Goal: Information Seeking & Learning: Learn about a topic

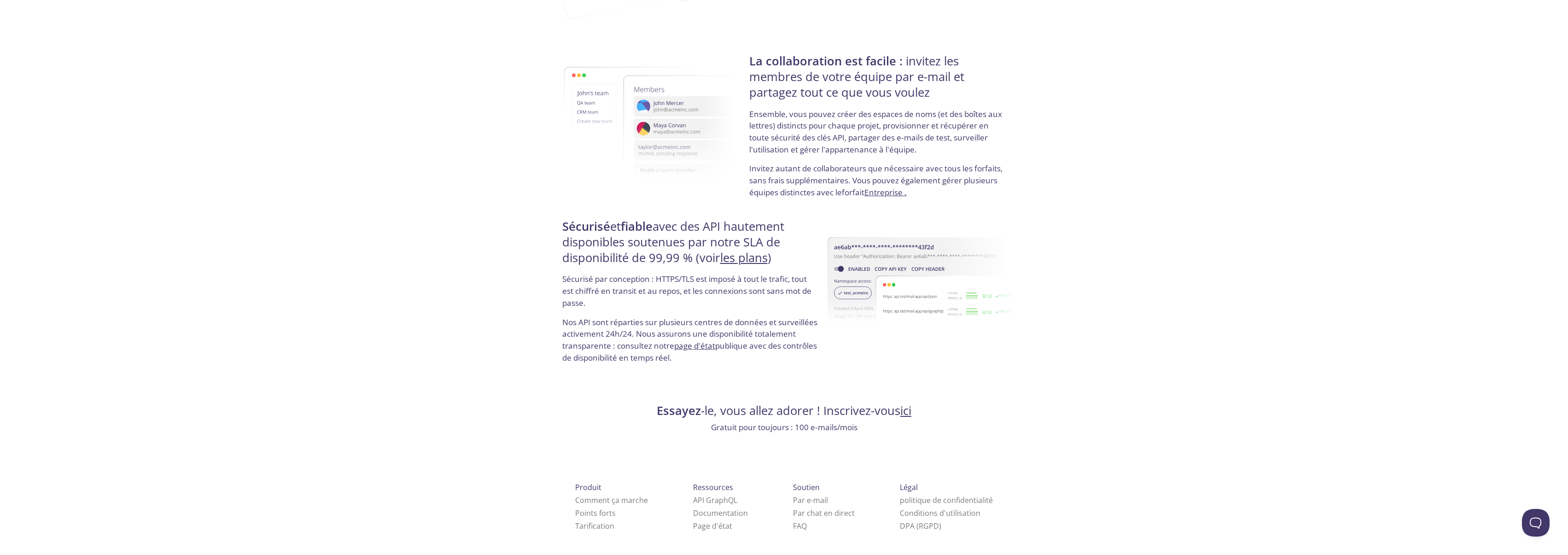
scroll to position [1734, 0]
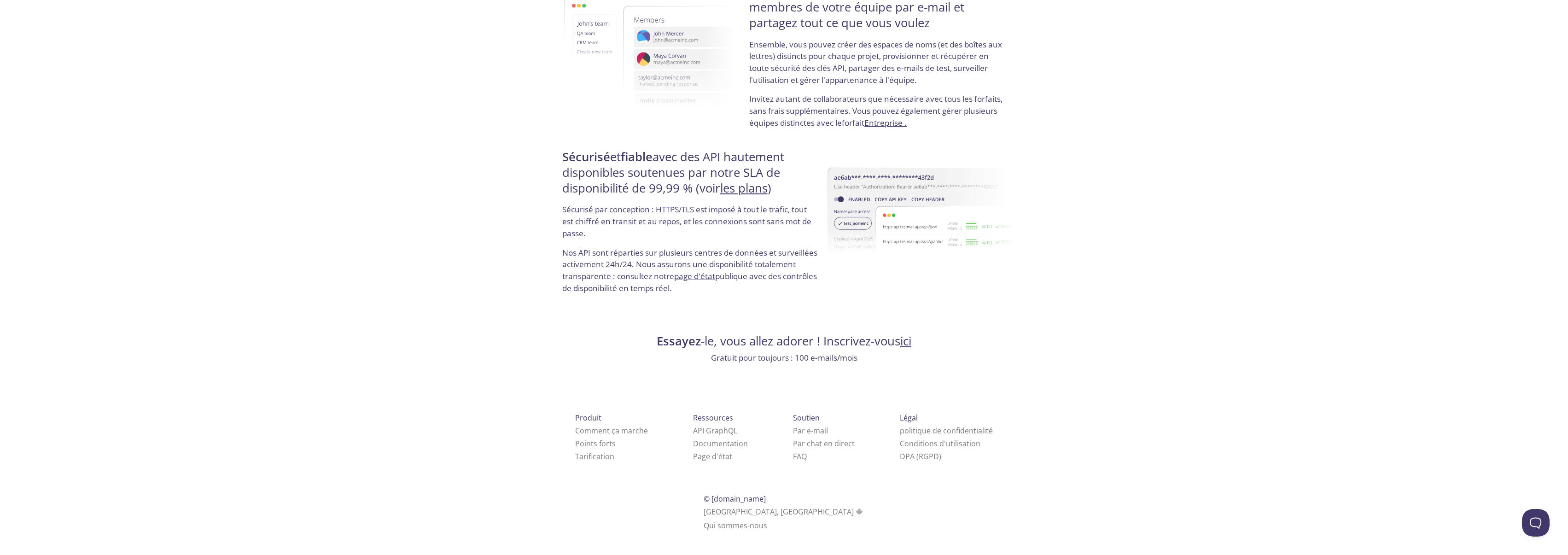
click at [746, 190] on font "les plans" at bounding box center [744, 188] width 48 height 16
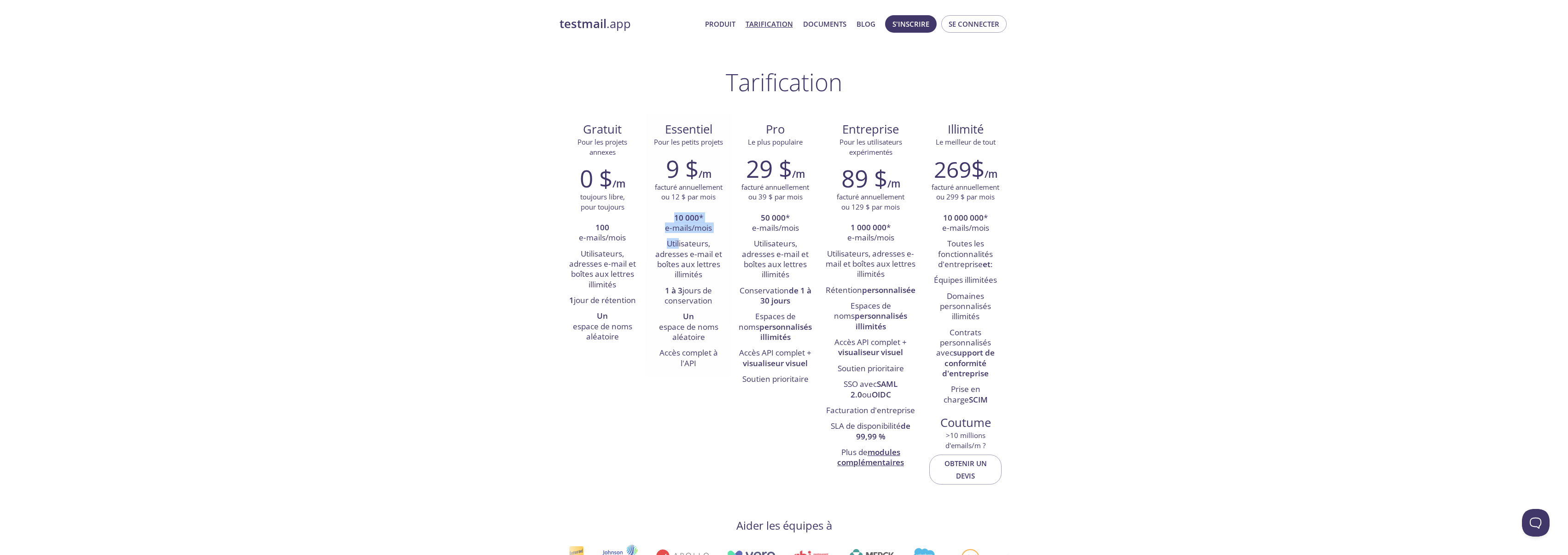
drag, startPoint x: 680, startPoint y: 219, endPoint x: 684, endPoint y: 244, distance: 25.3
click at [684, 244] on ul "10 000 * e-mails/mois Utilisateurs, adresses e-mail et boîtes aux lettres illim…" at bounding box center [688, 290] width 73 height 161
click at [762, 281] on li "Utilisateurs, adresses e-mail et boîtes aux lettres illimités" at bounding box center [775, 260] width 73 height 46
